Goal: Information Seeking & Learning: Learn about a topic

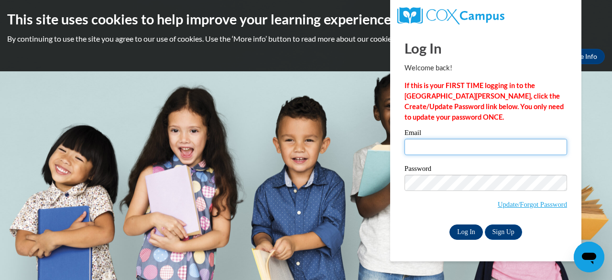
type input "bharris@kippatl.org"
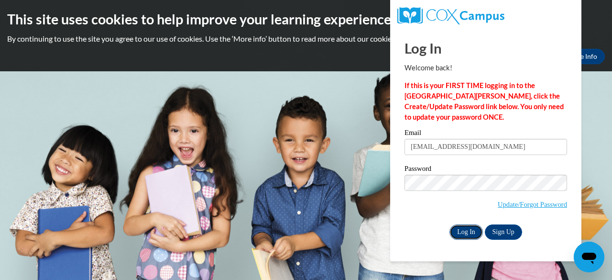
click at [463, 231] on input "Log In" at bounding box center [466, 231] width 33 height 15
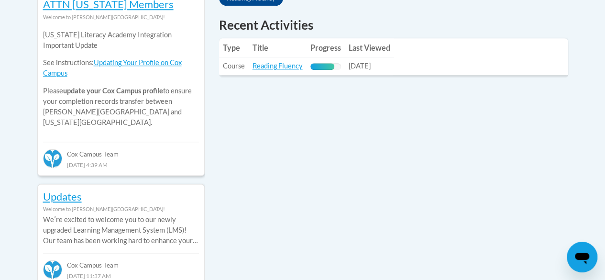
scroll to position [459, 0]
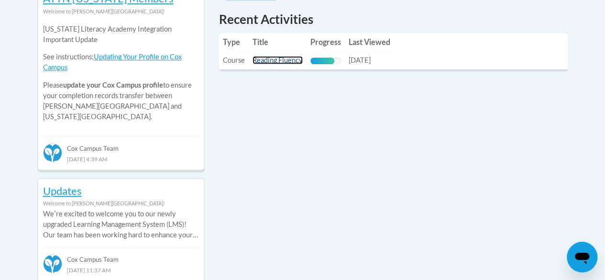
click at [269, 56] on link "Reading Fluency" at bounding box center [278, 60] width 50 height 8
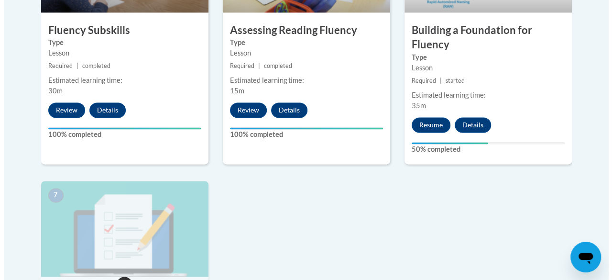
scroll to position [670, 0]
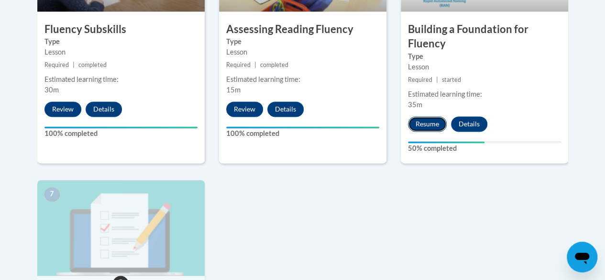
click at [419, 122] on button "Resume" at bounding box center [427, 123] width 39 height 15
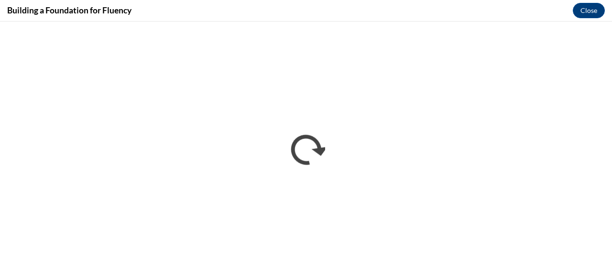
scroll to position [0, 0]
click at [323, 11] on div "Building a Foundation for Fluency Close" at bounding box center [306, 11] width 612 height 22
